Goal: Information Seeking & Learning: Find specific page/section

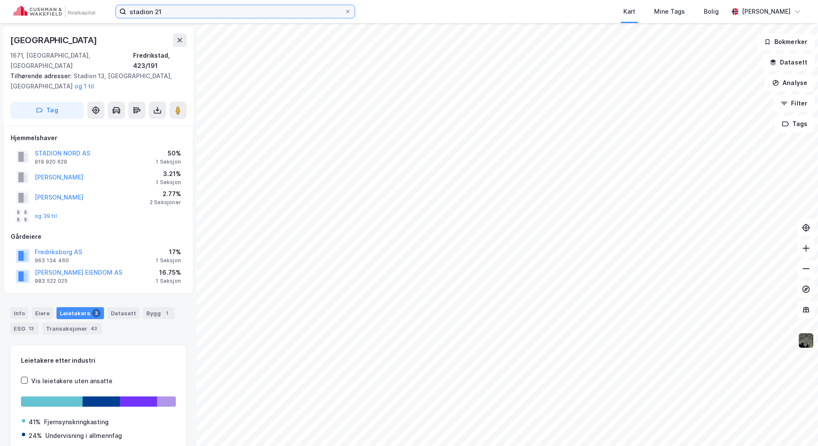
drag, startPoint x: 0, startPoint y: 0, endPoint x: 83, endPoint y: 11, distance: 83.3
click at [83, 11] on div "stadion 21 Kart Mine Tags [PERSON_NAME]" at bounding box center [409, 11] width 818 height 23
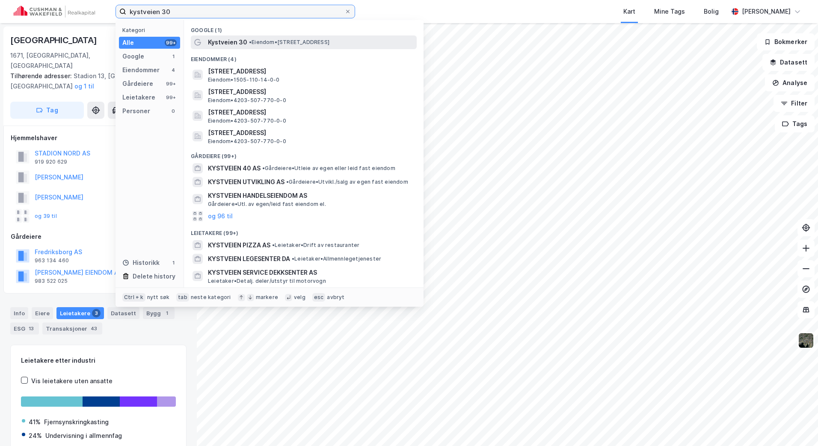
type input "kystveien 30"
click at [276, 42] on span "• Eiendom • [STREET_ADDRESS]" at bounding box center [289, 42] width 80 height 7
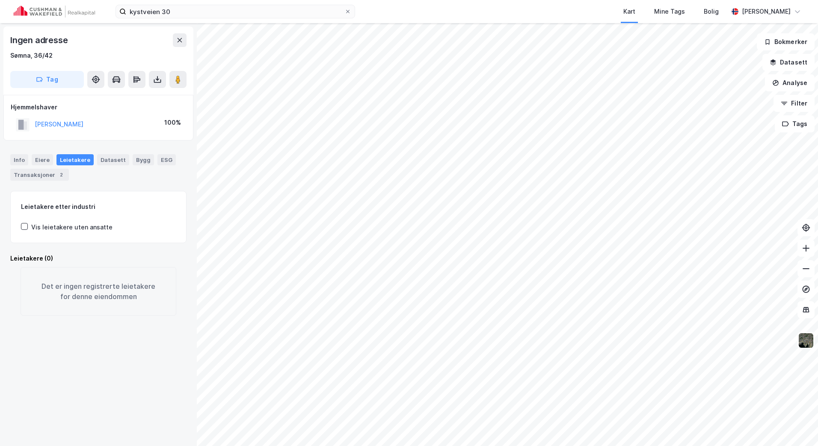
click at [189, 20] on div "kystveien 30 Kart Mine Tags Bolig [PERSON_NAME]" at bounding box center [409, 11] width 818 height 23
click at [190, 10] on input "kystveien 30" at bounding box center [235, 11] width 218 height 13
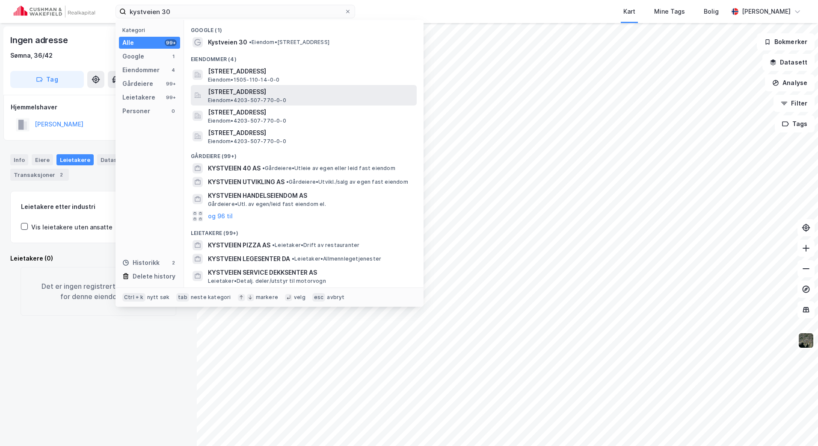
click at [308, 97] on span "[STREET_ADDRESS]" at bounding box center [310, 92] width 205 height 10
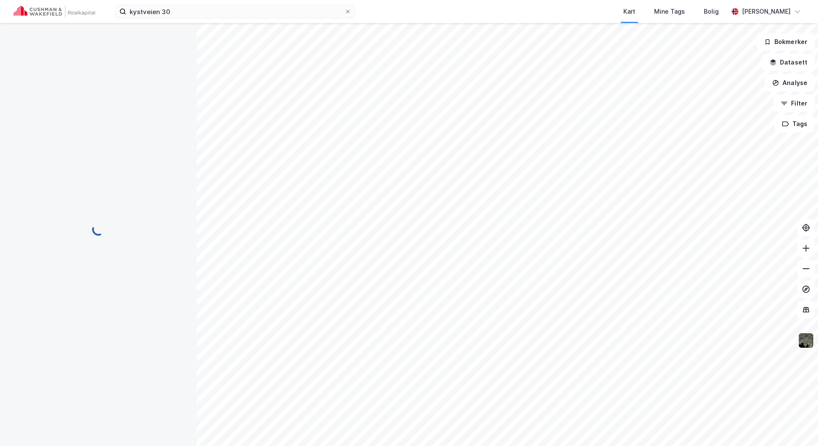
scroll to position [5, 0]
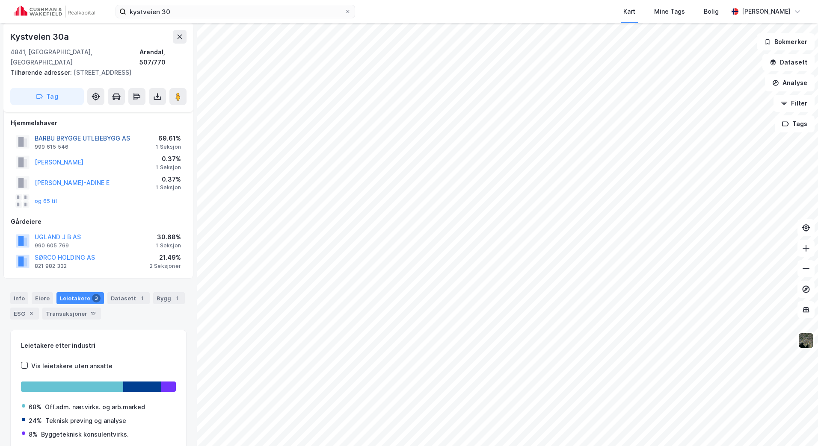
click at [0, 0] on button "BARBU BRYGGE UTLEIEBYGG AS" at bounding box center [0, 0] width 0 height 0
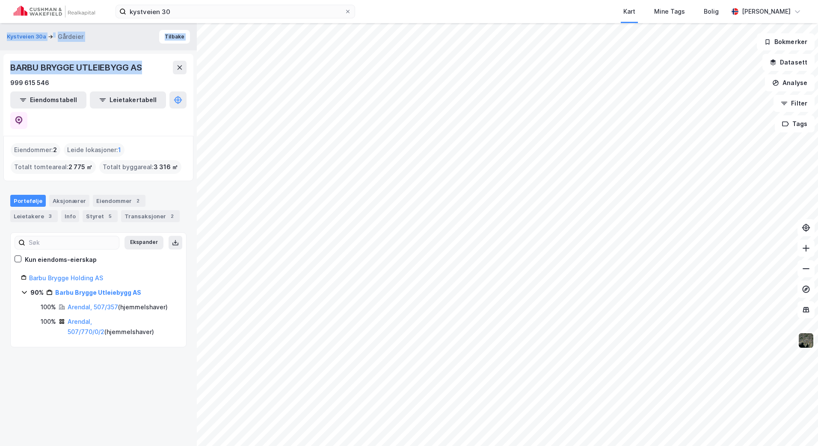
drag, startPoint x: 157, startPoint y: 72, endPoint x: -2, endPoint y: 71, distance: 159.1
click at [0, 71] on html "kystveien 30 Kart Mine Tags Bolig [PERSON_NAME] Kystveien 30a Gårdeier Tilbake …" at bounding box center [409, 223] width 818 height 446
